Goal: Information Seeking & Learning: Learn about a topic

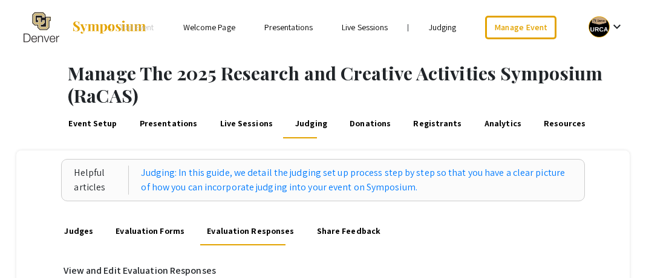
scroll to position [4, 0]
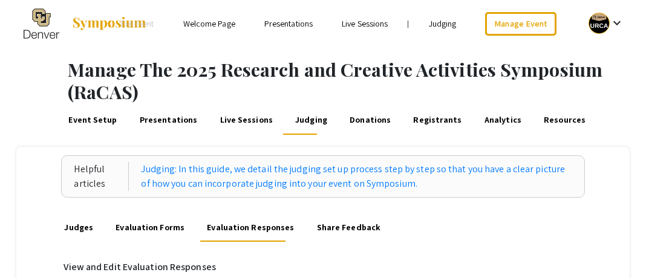
click at [290, 25] on link "Presentations" at bounding box center [289, 23] width 48 height 11
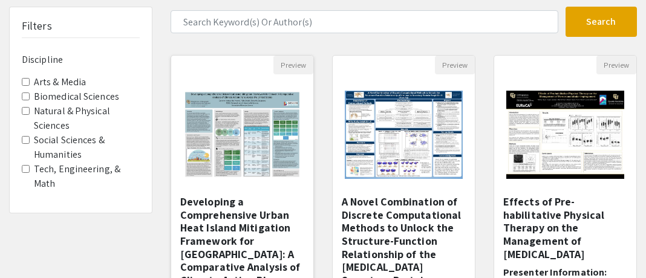
scroll to position [84, 0]
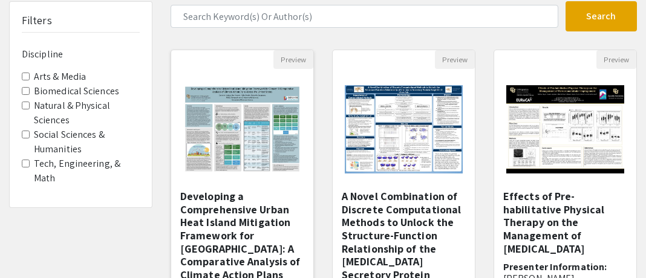
click at [241, 172] on img "Open Presentation <p>Developing a Comprehensive Urban Heat Island Mitigation Fr…" at bounding box center [242, 129] width 142 height 113
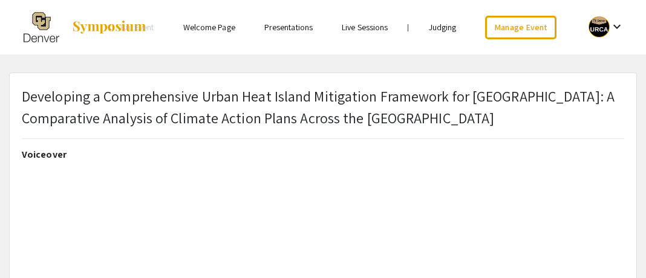
select select "custom"
type input "0"
select select "custom"
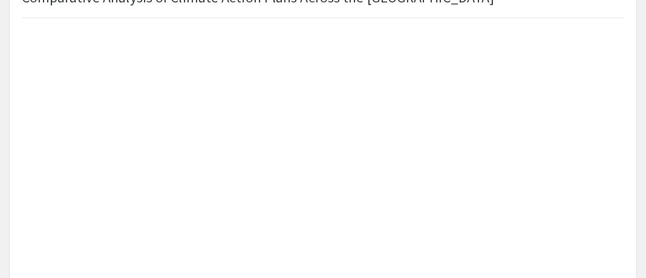
scroll to position [130, 0]
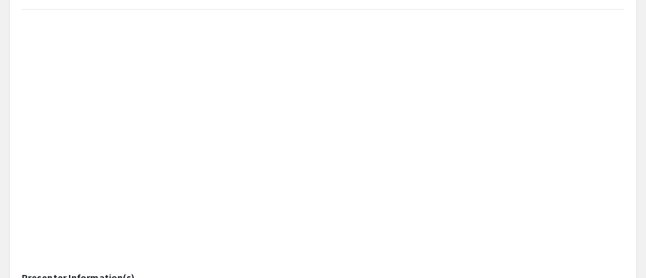
type input "1"
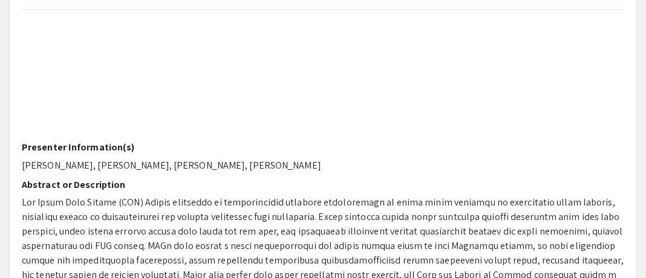
select select "auto"
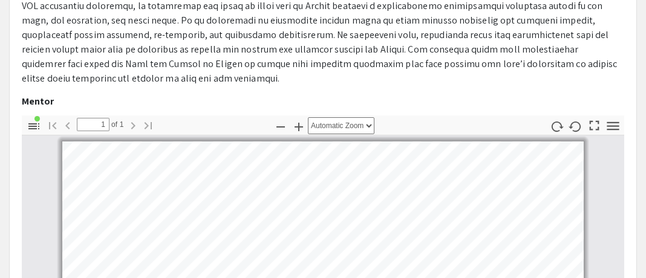
scroll to position [461, 0]
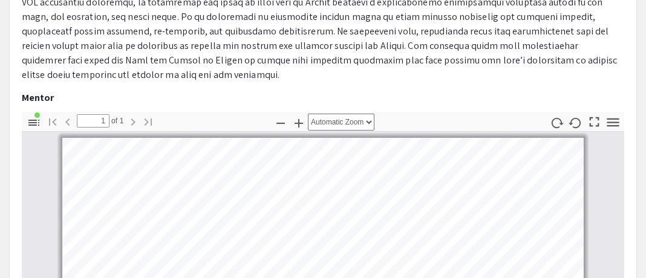
drag, startPoint x: 76, startPoint y: 98, endPoint x: 19, endPoint y: 97, distance: 56.3
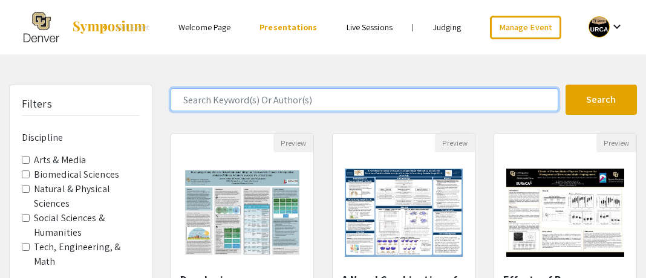
click at [212, 108] on input "Search Keyword(s) Or Author(s)" at bounding box center [365, 99] width 388 height 23
click at [566, 85] on button "Search" at bounding box center [602, 100] width 72 height 30
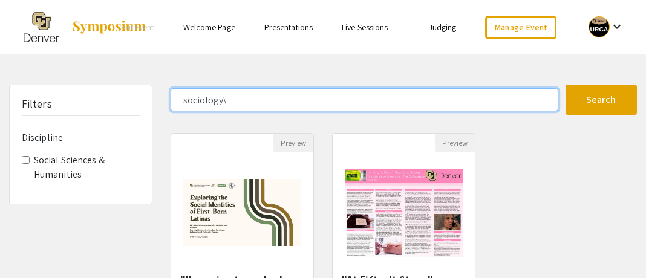
type input "sociology"
click at [566, 85] on button "Search" at bounding box center [602, 100] width 72 height 30
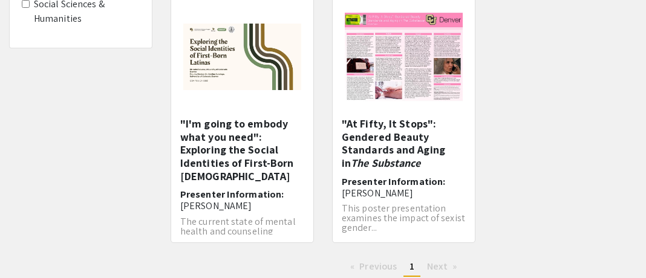
scroll to position [132, 0]
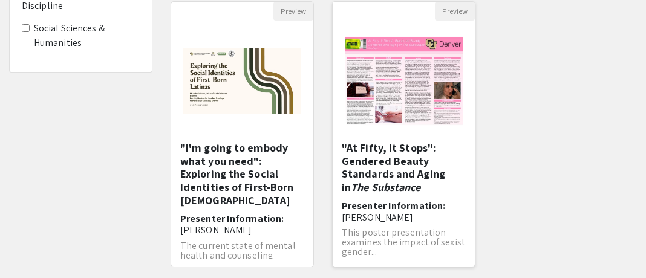
click at [392, 176] on h5 ""At Fifty, It Stops": Gendered Beauty Standards and Aging in The Substance" at bounding box center [404, 168] width 124 height 52
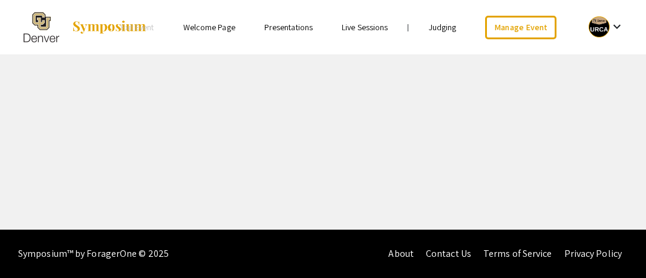
select select "custom"
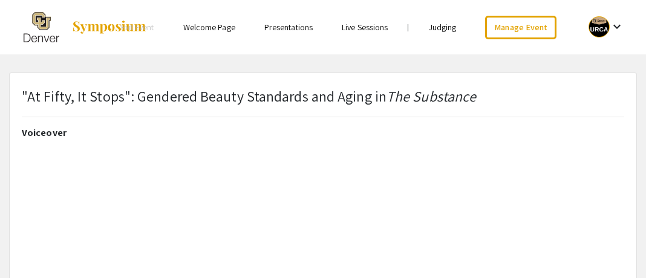
type input "0"
select select "auto"
type input "1"
select select "auto"
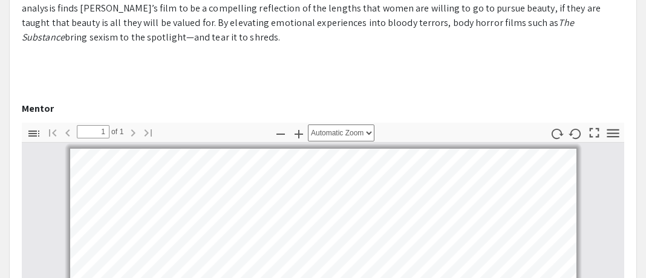
scroll to position [427, 0]
drag, startPoint x: 86, startPoint y: 108, endPoint x: 24, endPoint y: 105, distance: 62.4
click at [24, 120] on p "[PERSON_NAME]" at bounding box center [323, 127] width 603 height 15
copy p "[PERSON_NAME]"
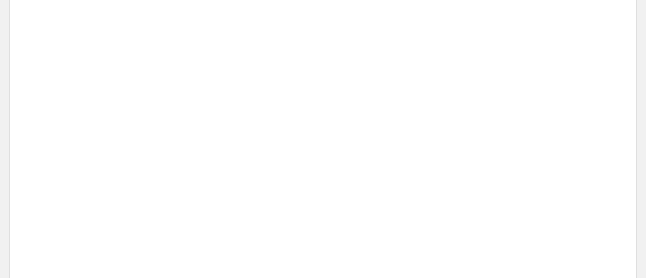
scroll to position [0, 0]
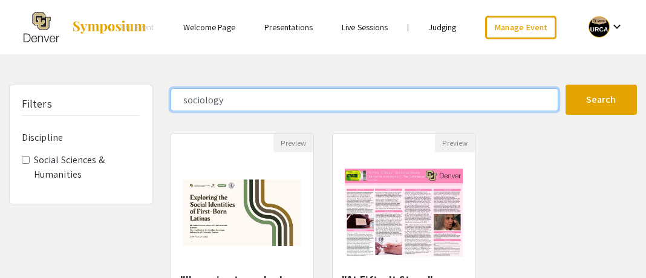
click at [231, 96] on input "sociology" at bounding box center [365, 99] width 388 height 23
type input "political science"
click at [566, 85] on button "Search" at bounding box center [602, 100] width 72 height 30
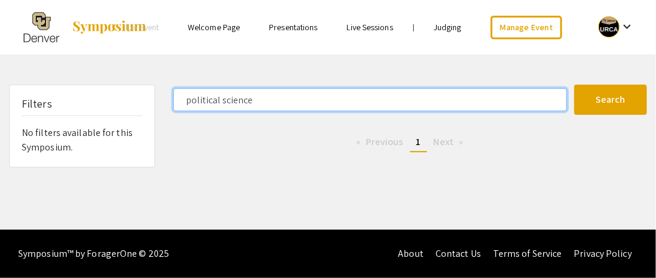
click at [279, 93] on input "political science" at bounding box center [369, 99] width 393 height 23
type input "politics"
click at [574, 85] on button "Search" at bounding box center [610, 100] width 73 height 30
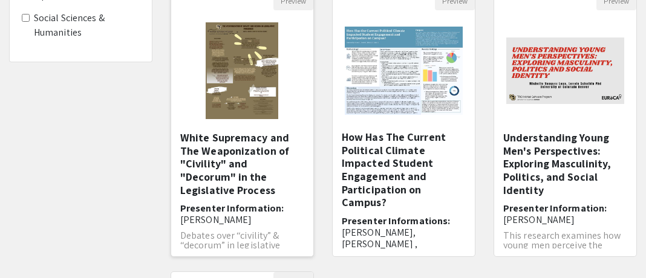
scroll to position [155, 0]
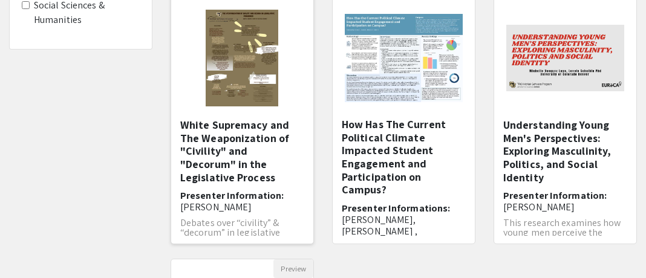
click at [263, 144] on h5 "White Supremacy and The Weaponization of "Civility" and "Decorum" in the Legisl…" at bounding box center [242, 151] width 124 height 65
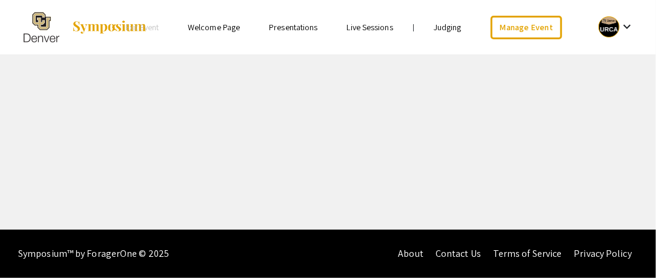
select select "custom"
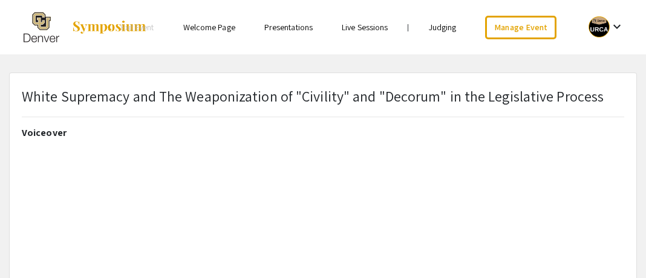
type input "0"
select select "custom"
type input "1"
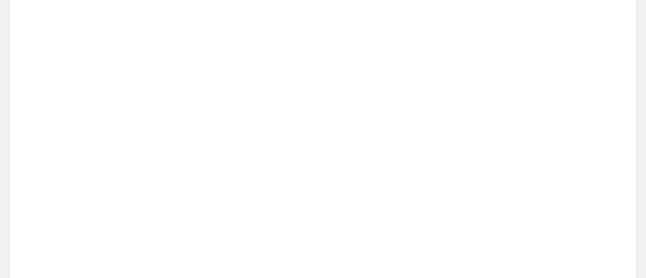
scroll to position [209, 0]
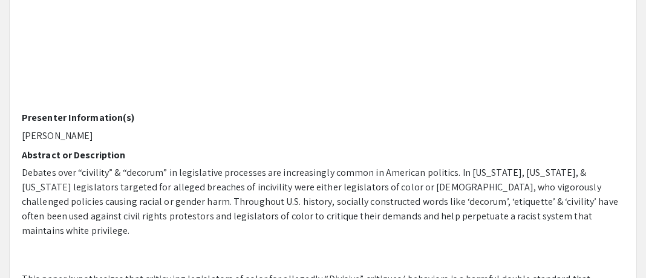
select select "auto"
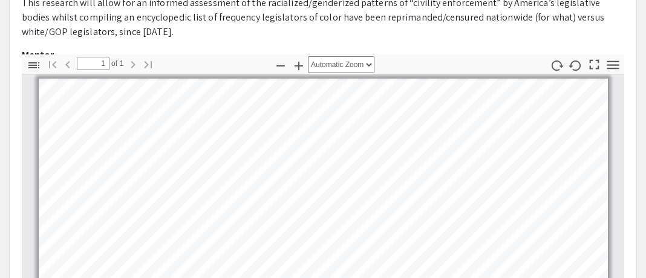
scroll to position [1, 0]
drag, startPoint x: 108, startPoint y: 42, endPoint x: 21, endPoint y: 36, distance: 88.0
copy p "Dr. [PERSON_NAME]"
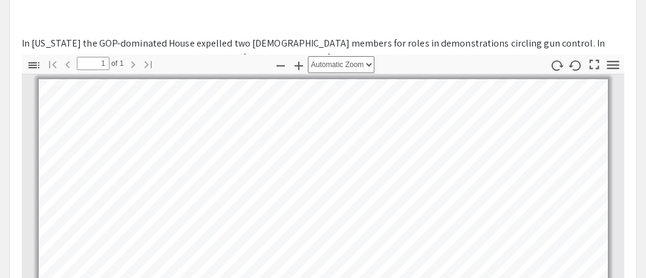
scroll to position [0, 0]
